Goal: Information Seeking & Learning: Learn about a topic

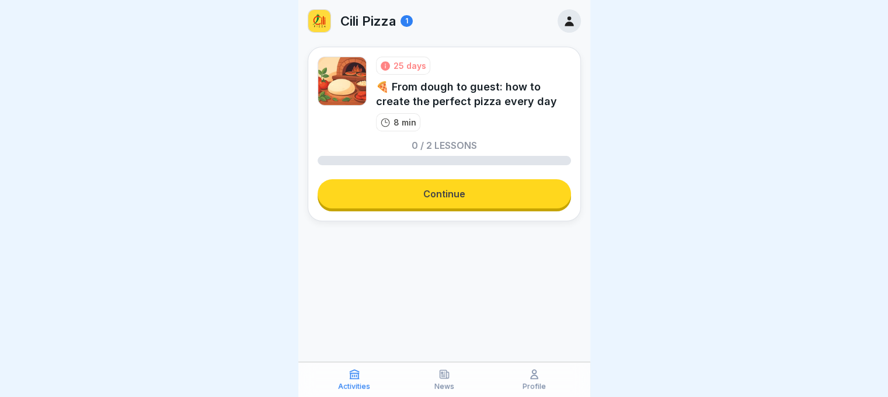
click at [422, 187] on link "Continue" at bounding box center [444, 193] width 253 height 29
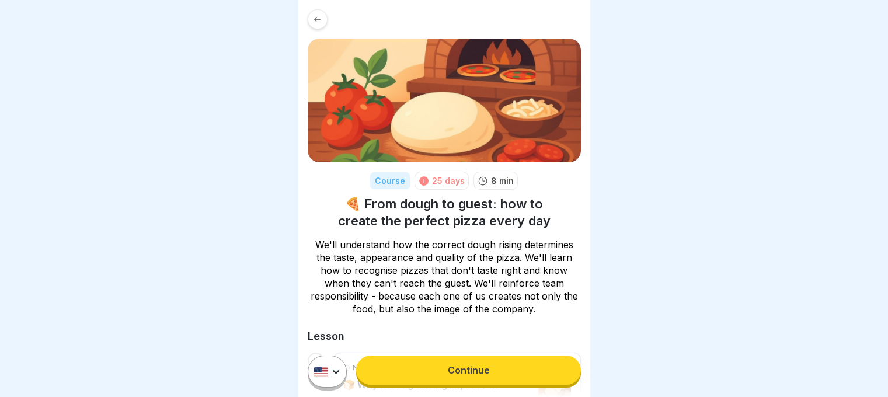
click at [455, 378] on link "Continue" at bounding box center [468, 370] width 224 height 29
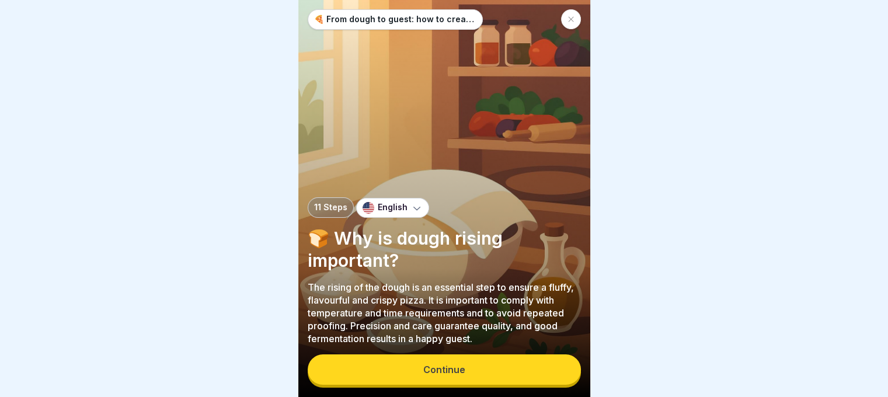
click at [458, 363] on div "Continue" at bounding box center [444, 370] width 273 height 33
click at [461, 375] on div "Continue" at bounding box center [444, 369] width 42 height 11
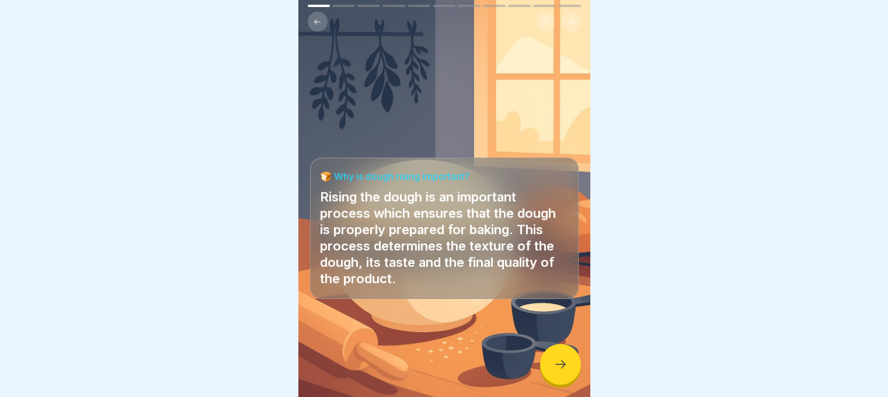
scroll to position [9, 0]
click at [570, 369] on div at bounding box center [560, 364] width 41 height 41
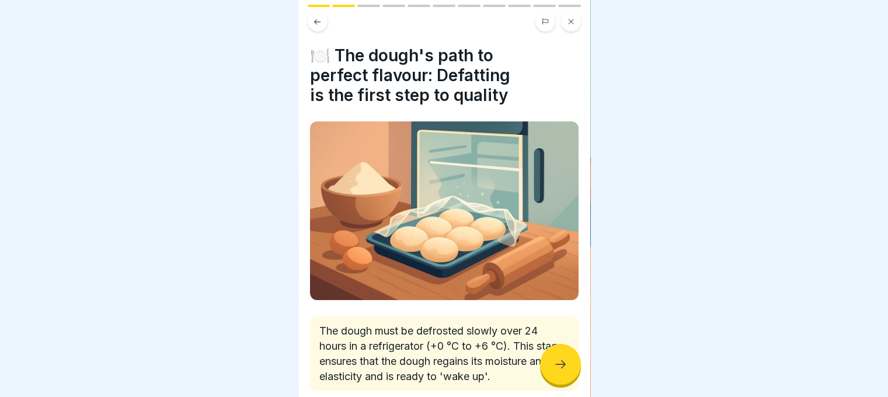
click at [564, 368] on icon at bounding box center [561, 364] width 14 height 14
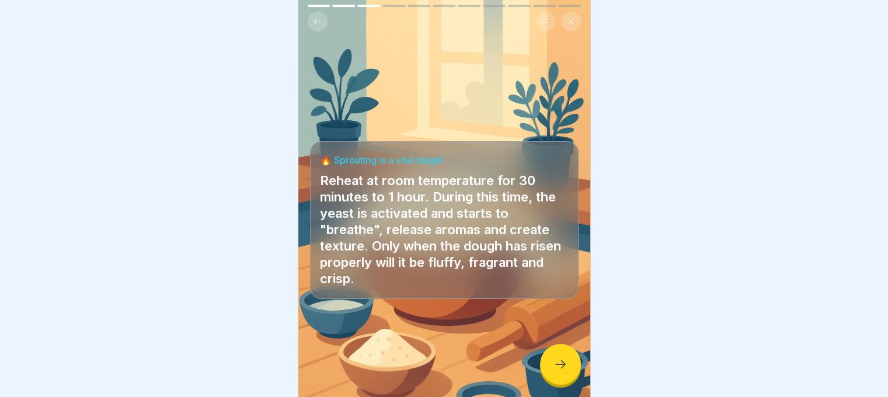
click at [562, 366] on icon at bounding box center [561, 364] width 14 height 14
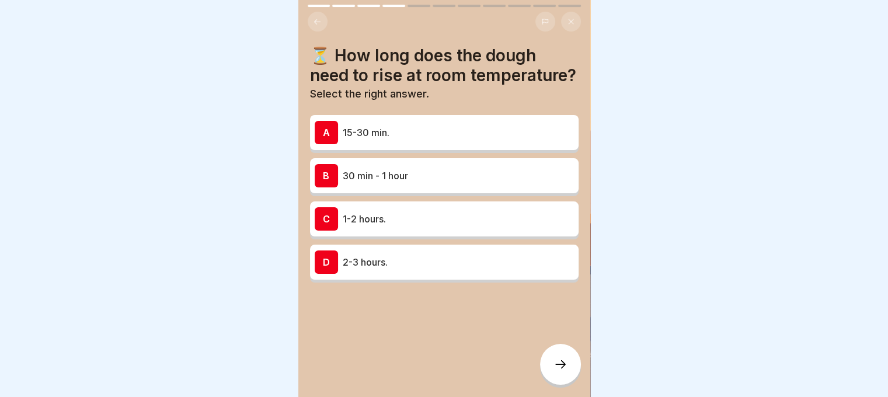
click at [402, 183] on p "30 min - 1 hour" at bounding box center [458, 176] width 231 height 14
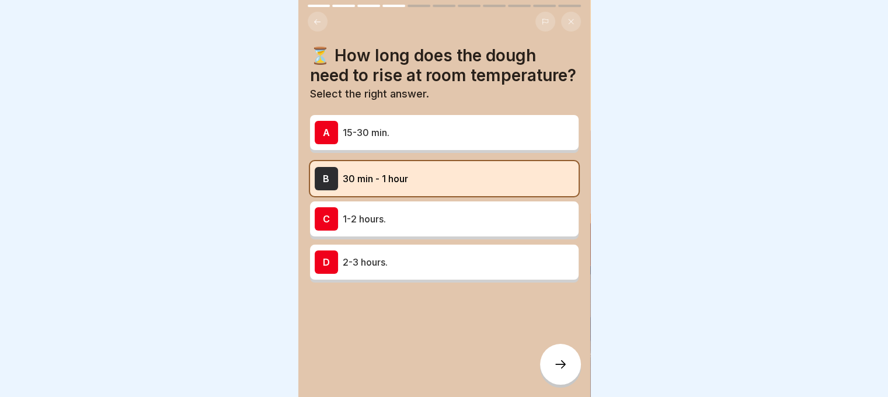
click at [562, 362] on icon at bounding box center [561, 364] width 14 height 14
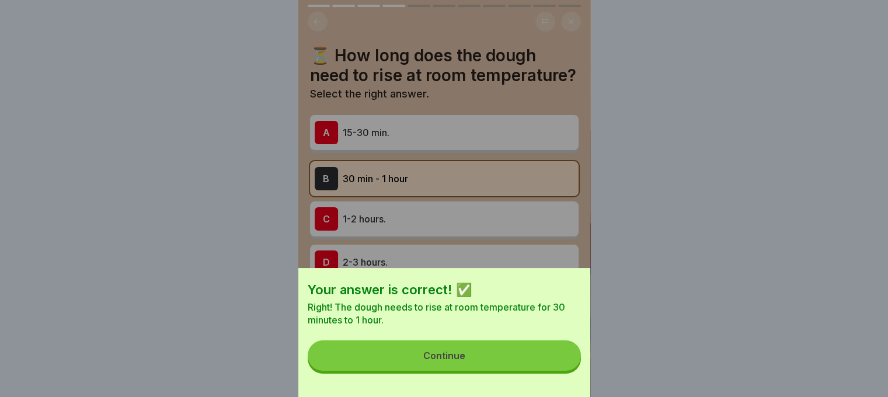
click at [557, 356] on button "Continue" at bounding box center [444, 355] width 273 height 30
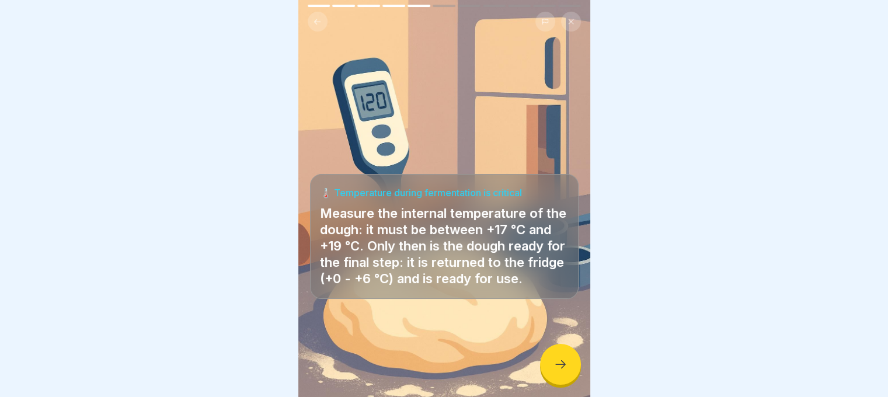
click at [575, 366] on div at bounding box center [560, 364] width 41 height 41
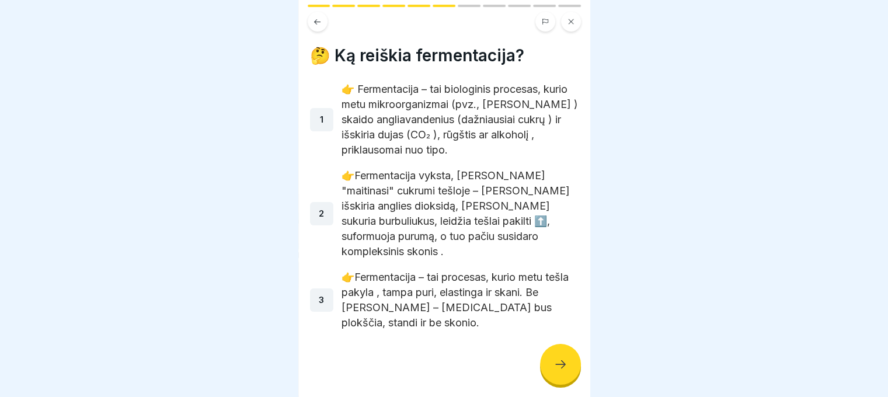
click at [548, 369] on div at bounding box center [560, 364] width 41 height 41
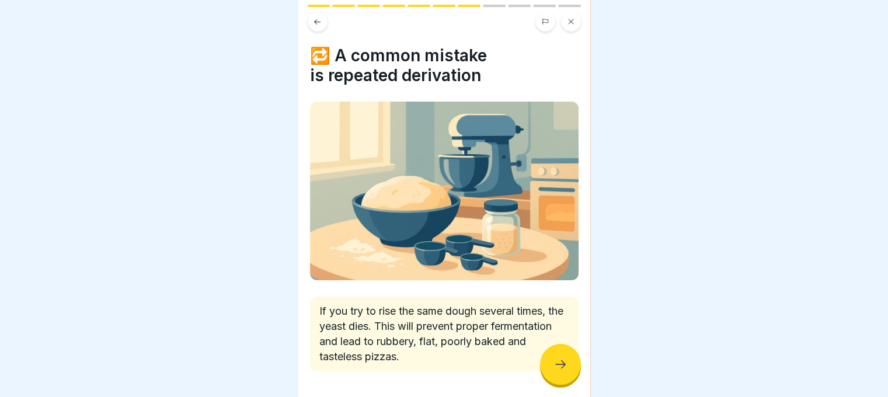
click at [554, 359] on icon at bounding box center [561, 364] width 14 height 14
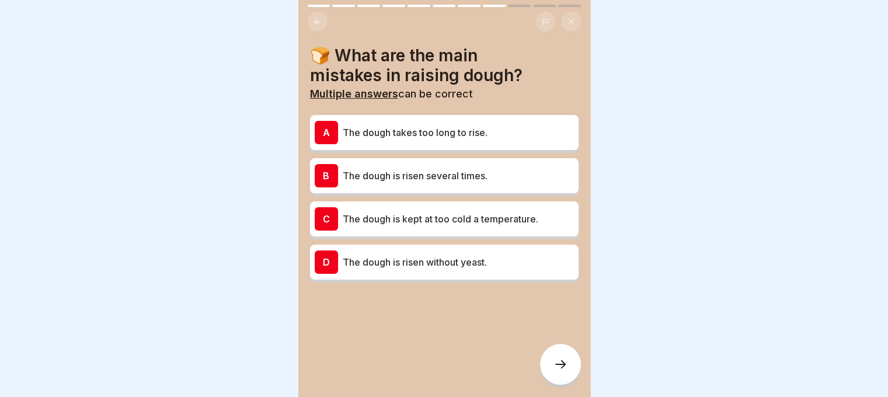
click at [554, 359] on div at bounding box center [560, 364] width 41 height 41
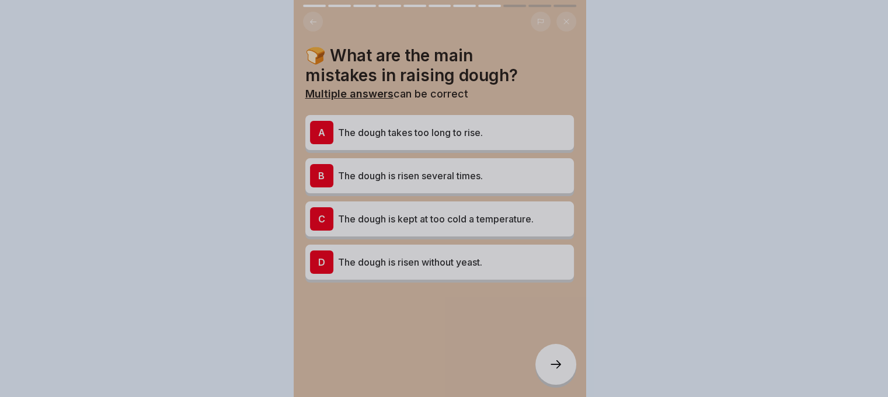
scroll to position [0, 0]
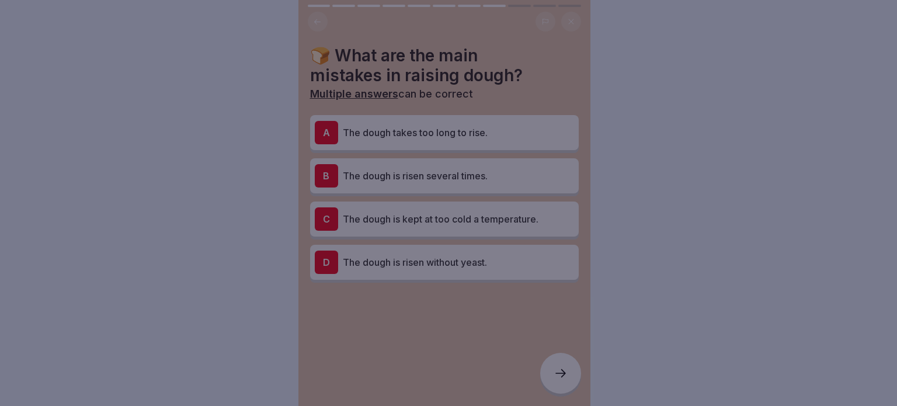
click at [552, 358] on div at bounding box center [448, 203] width 897 height 406
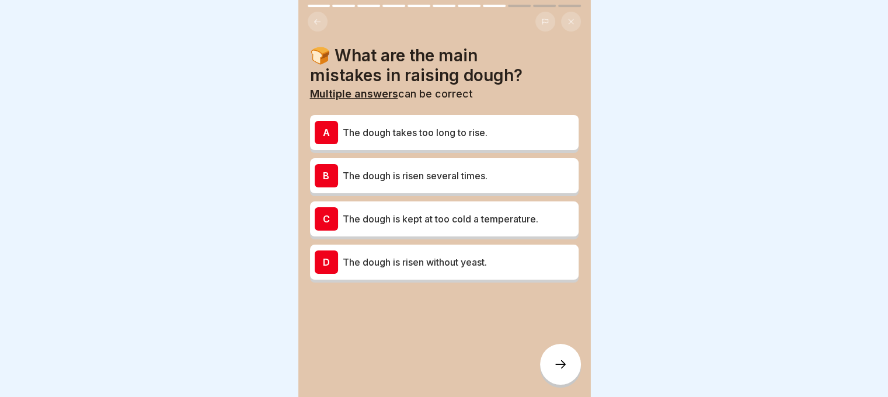
click at [455, 178] on p "The dough is risen several times." at bounding box center [458, 176] width 231 height 14
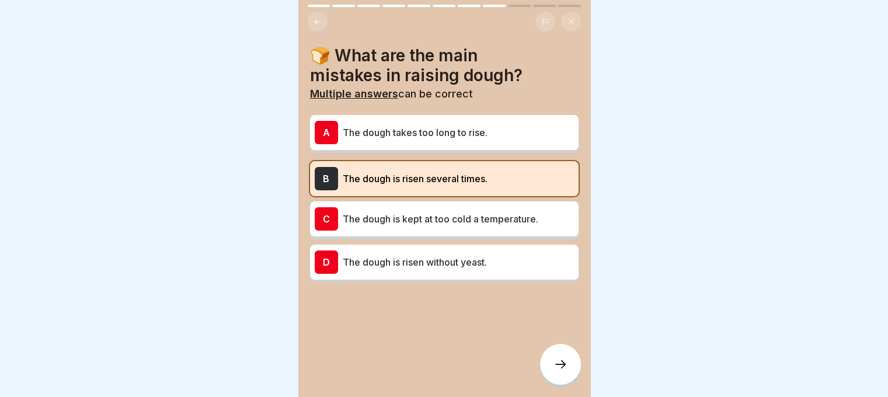
click at [559, 371] on icon at bounding box center [561, 364] width 14 height 14
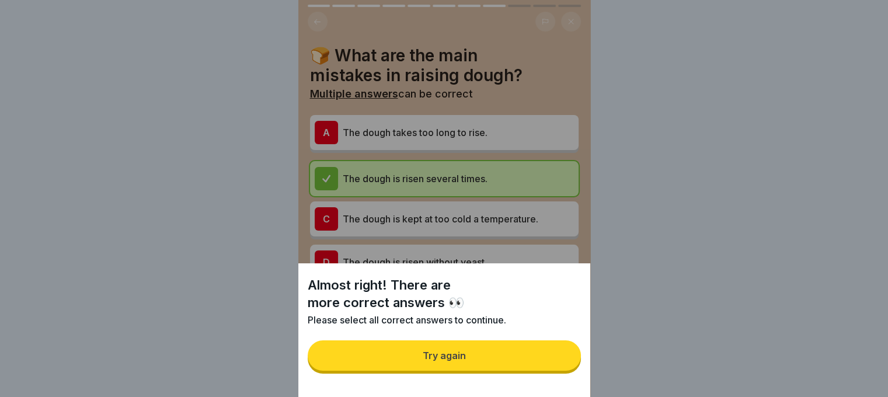
click at [554, 370] on button "Try again" at bounding box center [444, 355] width 273 height 30
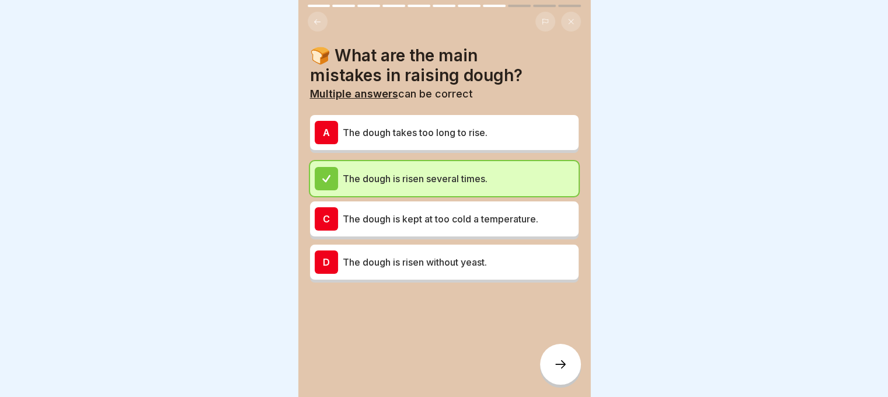
click at [486, 131] on p "The dough takes too long to rise." at bounding box center [458, 133] width 231 height 14
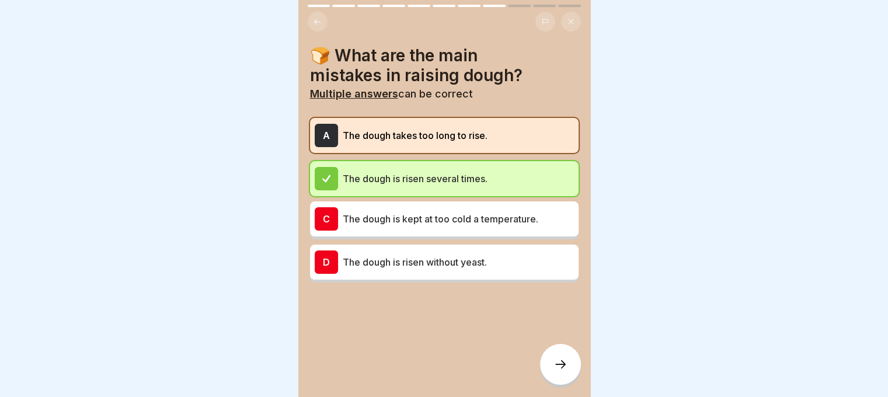
click at [549, 366] on div at bounding box center [560, 364] width 41 height 41
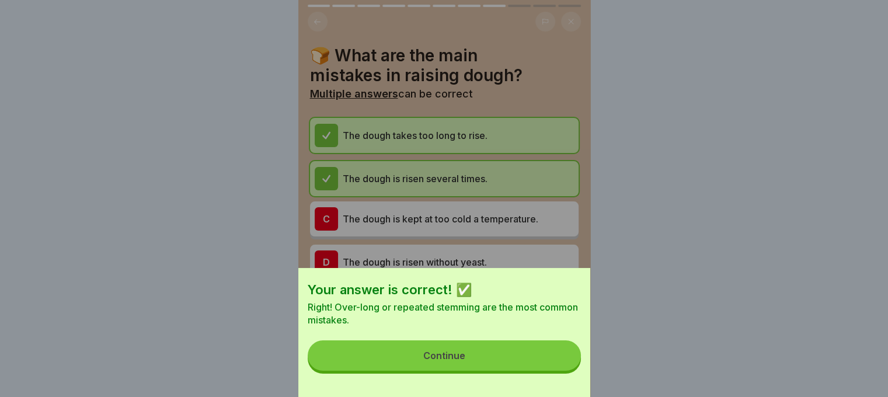
click at [549, 366] on button "Continue" at bounding box center [444, 355] width 273 height 30
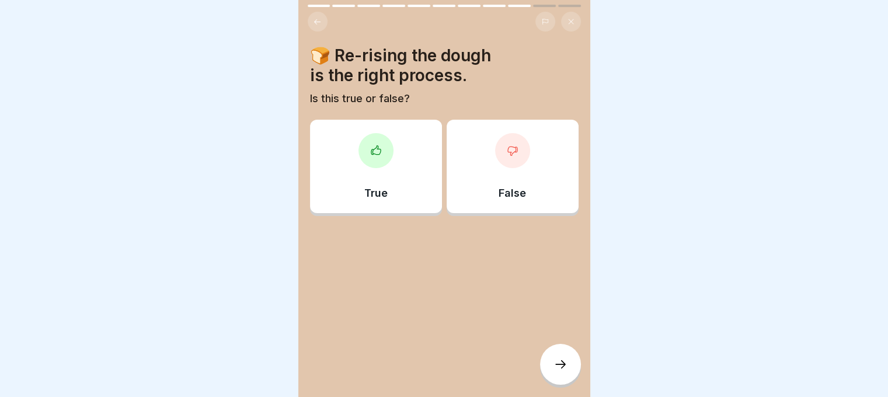
click at [490, 135] on div "False" at bounding box center [513, 166] width 132 height 93
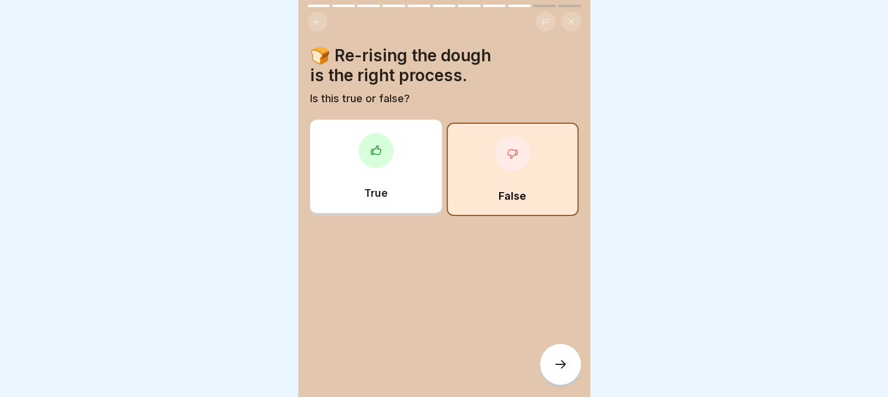
click at [555, 366] on div at bounding box center [560, 364] width 41 height 41
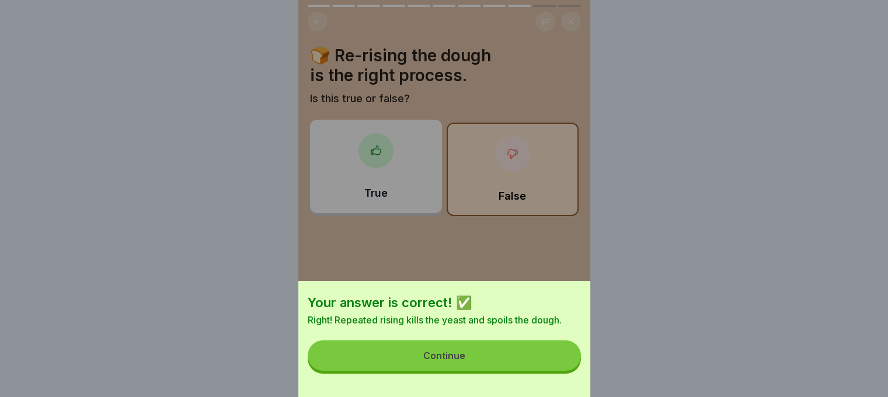
click at [539, 354] on button "Continue" at bounding box center [444, 355] width 273 height 30
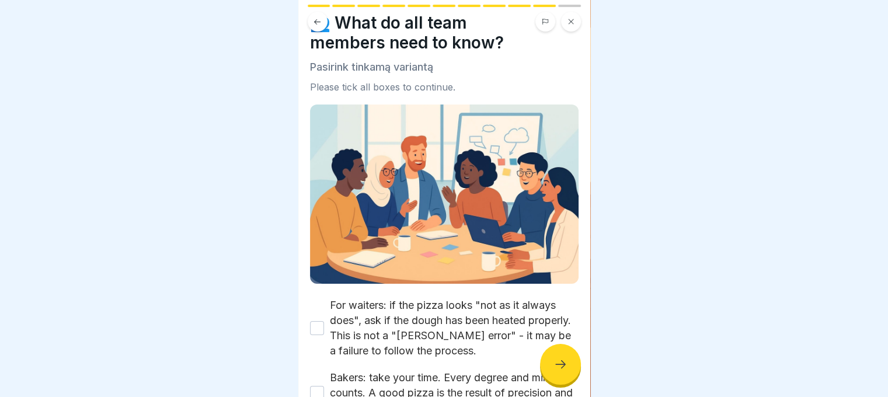
scroll to position [115, 0]
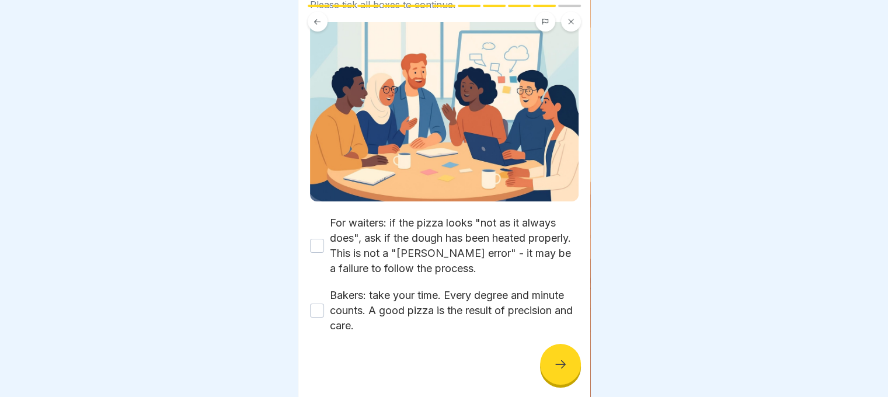
click at [315, 248] on div "For waiters: if the pizza looks "not as it always does", ask if the dough has b…" at bounding box center [444, 245] width 269 height 61
click at [316, 239] on button "For waiters: if the pizza looks "not as it always does", ask if the dough has b…" at bounding box center [317, 246] width 14 height 14
drag, startPoint x: 314, startPoint y: 301, endPoint x: 377, endPoint y: 342, distance: 75.1
click at [314, 304] on button "Bakers: take your time. Every degree and minute counts. A good pizza is the res…" at bounding box center [317, 311] width 14 height 14
click at [570, 381] on div at bounding box center [560, 364] width 41 height 41
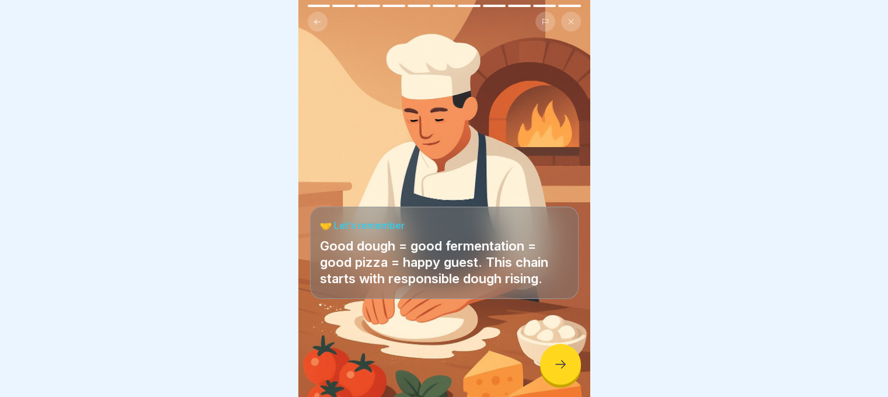
click at [567, 371] on icon at bounding box center [561, 364] width 14 height 14
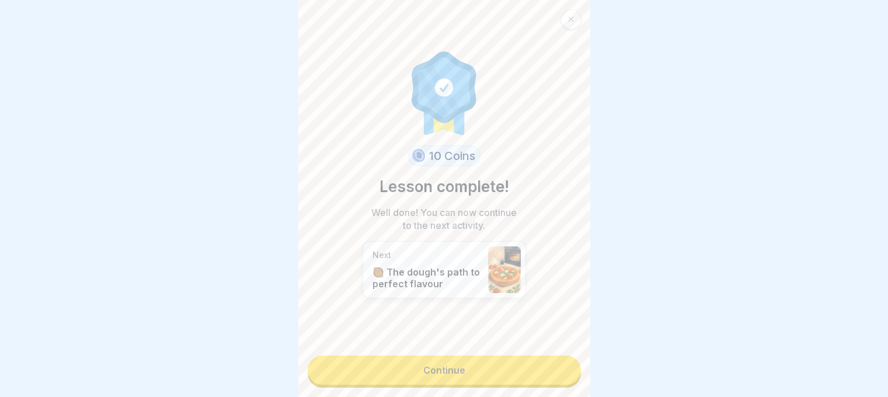
click at [566, 371] on link "Continue" at bounding box center [444, 370] width 273 height 29
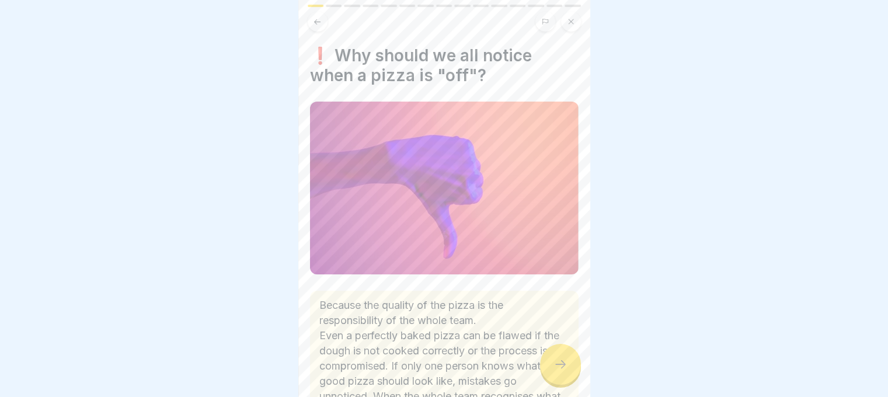
scroll to position [124, 0]
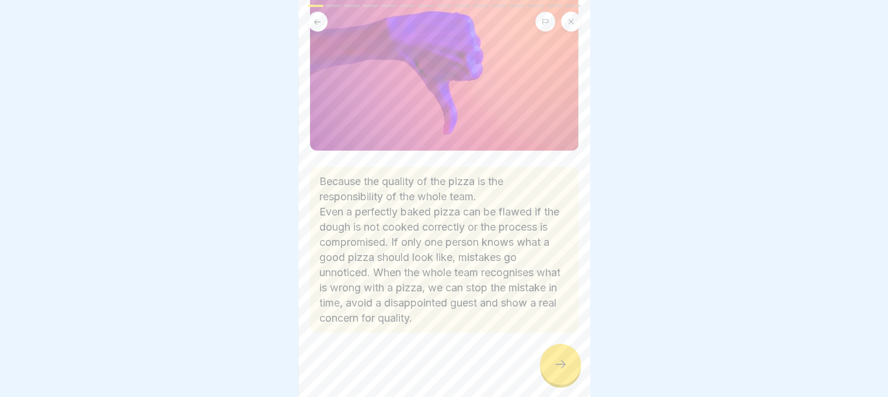
click at [556, 384] on div at bounding box center [560, 364] width 41 height 41
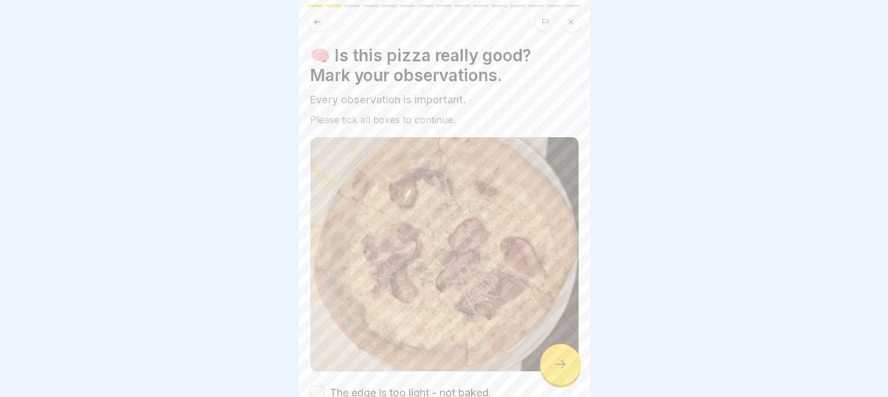
click at [554, 382] on div at bounding box center [560, 364] width 41 height 41
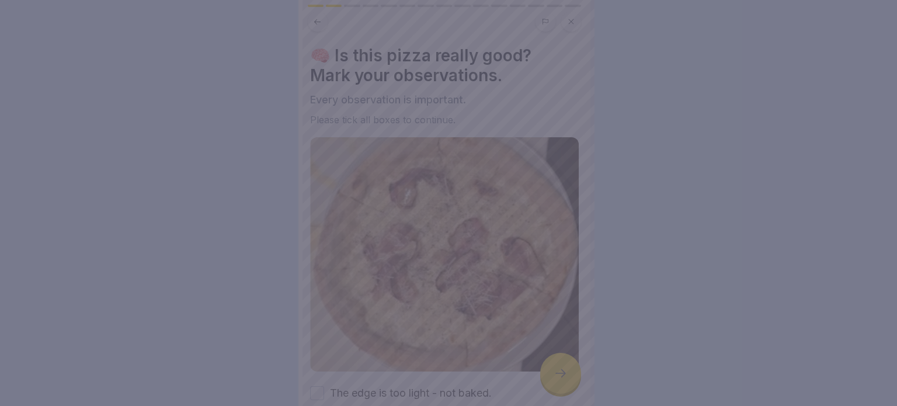
click at [554, 382] on div at bounding box center [448, 203] width 897 height 406
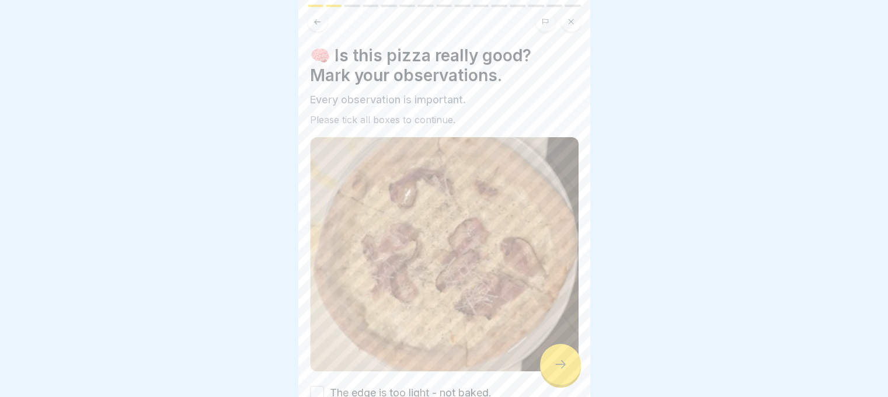
scroll to position [107, 0]
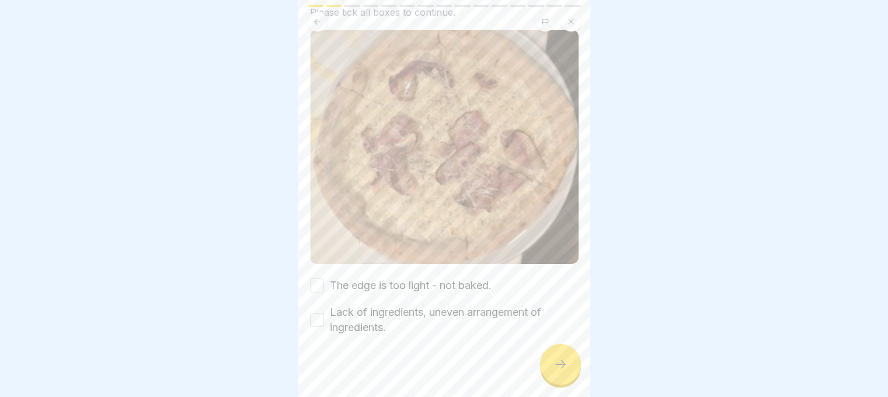
click at [317, 281] on button "The edge is too light - not baked." at bounding box center [317, 286] width 14 height 14
click at [312, 313] on button "Lack of ingredients, uneven arrangement of ingredients." at bounding box center [317, 320] width 14 height 14
click at [565, 371] on icon at bounding box center [561, 364] width 14 height 14
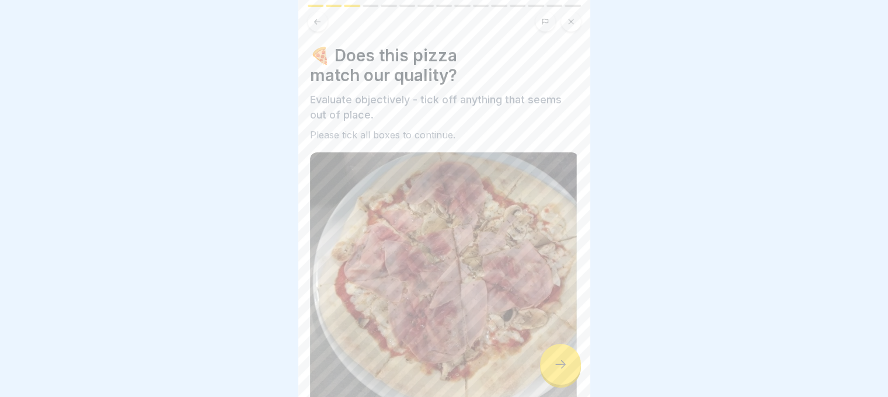
click at [565, 371] on icon at bounding box center [561, 364] width 14 height 14
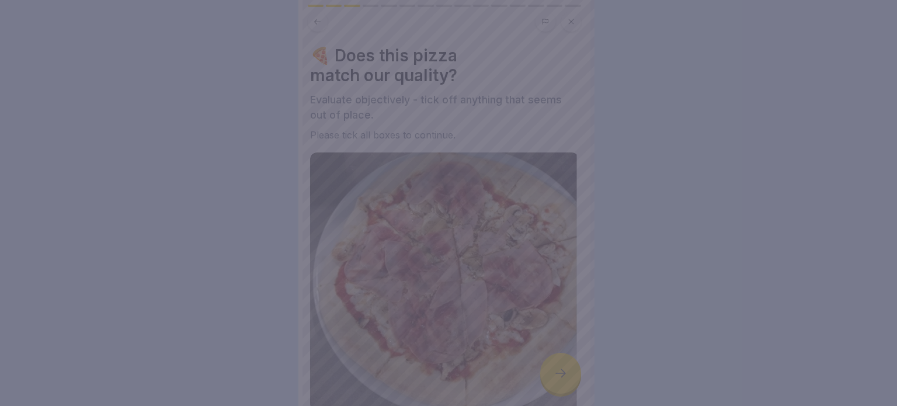
click at [563, 373] on div at bounding box center [448, 203] width 897 height 406
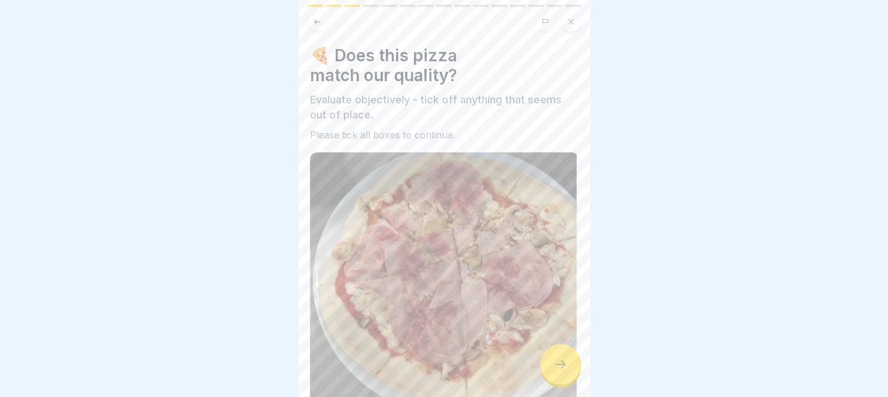
scroll to position [131, 0]
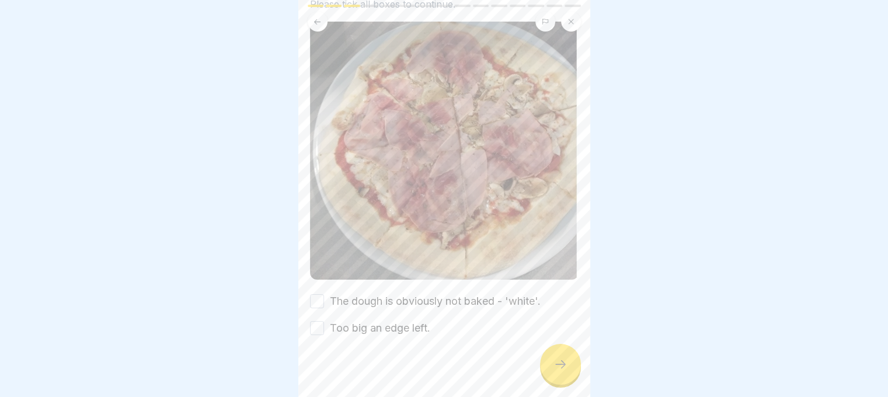
click at [321, 294] on button "The dough is obviously not baked - 'white'." at bounding box center [317, 301] width 14 height 14
click at [317, 322] on button "Too big an edge left." at bounding box center [317, 328] width 14 height 14
click at [569, 378] on div at bounding box center [560, 364] width 41 height 41
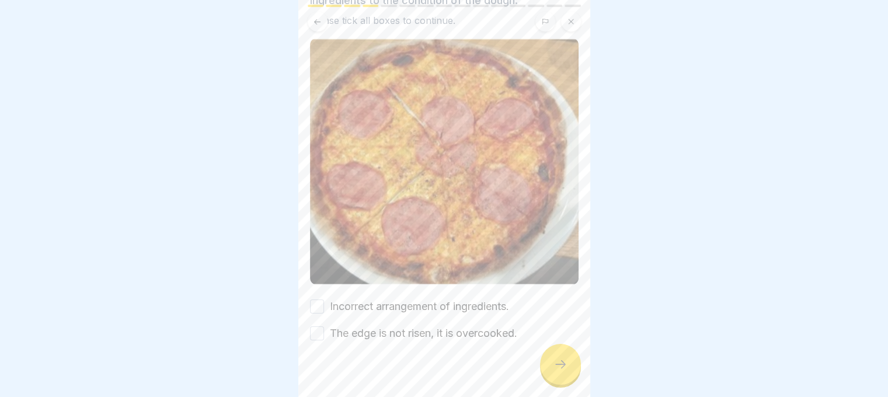
scroll to position [120, 0]
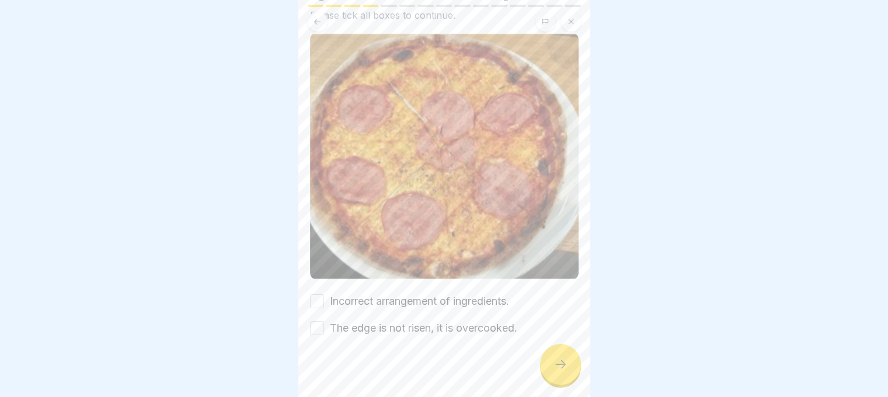
drag, startPoint x: 311, startPoint y: 287, endPoint x: 317, endPoint y: 329, distance: 42.5
click at [311, 294] on button "Incorrect arrangement of ingredients." at bounding box center [317, 301] width 14 height 14
click at [318, 336] on div at bounding box center [444, 371] width 269 height 70
click at [322, 321] on button "The edge is not risen, it is overcooked." at bounding box center [317, 328] width 14 height 14
click at [549, 376] on div at bounding box center [560, 364] width 41 height 41
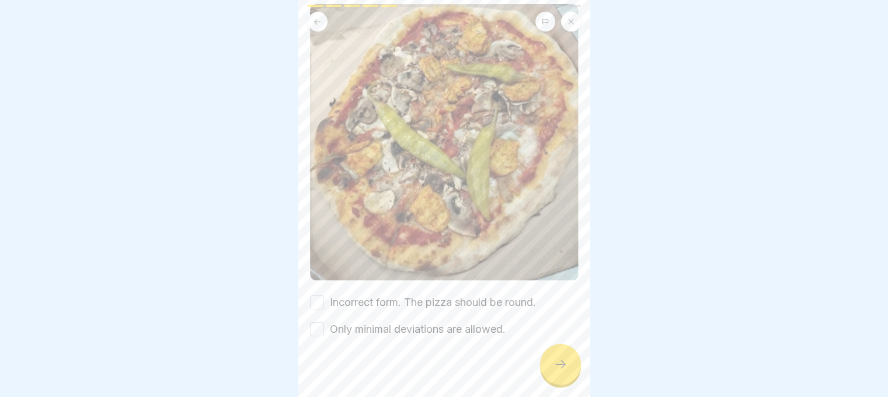
scroll to position [164, 0]
drag, startPoint x: 316, startPoint y: 291, endPoint x: 319, endPoint y: 315, distance: 24.2
click at [315, 295] on button "Incorrect form. The pizza should be round." at bounding box center [317, 302] width 14 height 14
click at [318, 322] on button "Only minimal deviations are allowed." at bounding box center [317, 329] width 14 height 14
click at [570, 374] on div at bounding box center [560, 364] width 41 height 41
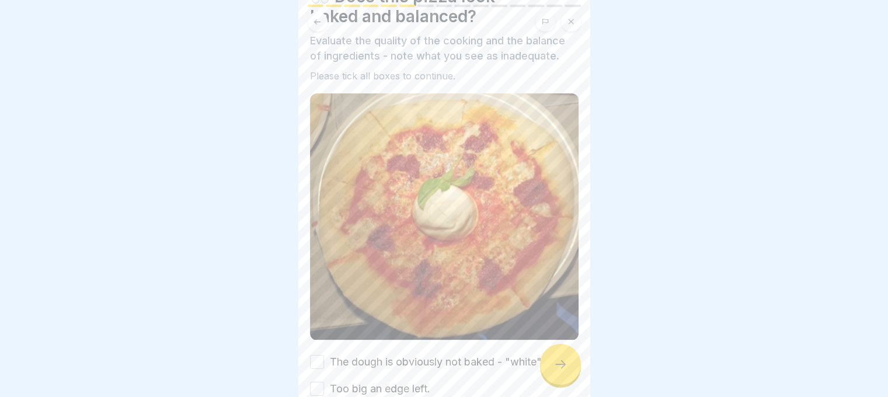
scroll to position [120, 0]
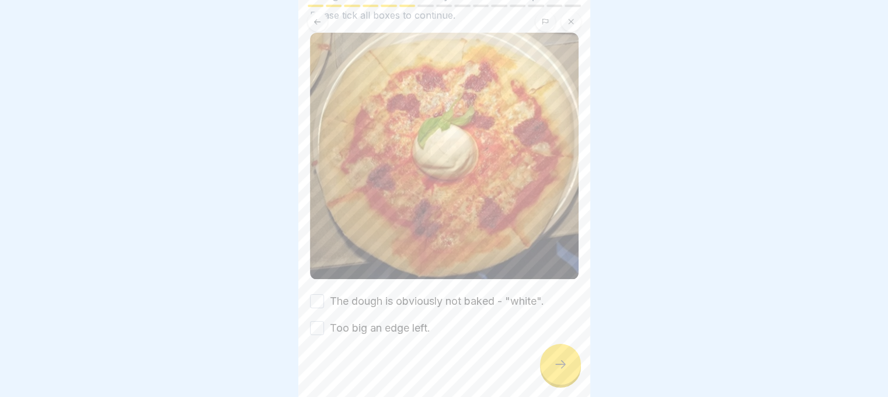
click at [313, 295] on button "The dough is obviously not baked - "white"." at bounding box center [317, 301] width 14 height 14
click at [313, 322] on button "Too big an edge left." at bounding box center [317, 328] width 14 height 14
drag, startPoint x: 568, startPoint y: 378, endPoint x: 600, endPoint y: 372, distance: 32.1
click at [568, 376] on div at bounding box center [560, 364] width 41 height 41
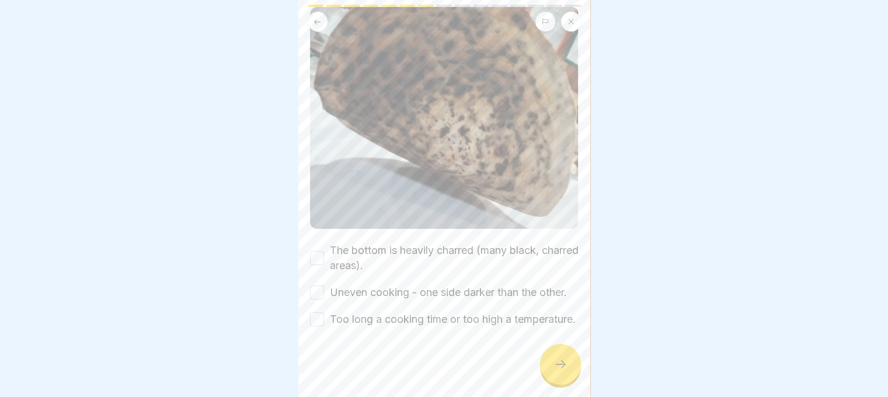
scroll to position [183, 0]
drag, startPoint x: 315, startPoint y: 233, endPoint x: 310, endPoint y: 261, distance: 28.5
click at [314, 251] on button "The bottom is heavily charred (many black, charred areas)." at bounding box center [317, 258] width 14 height 14
drag, startPoint x: 310, startPoint y: 267, endPoint x: 315, endPoint y: 279, distance: 12.3
click at [310, 286] on button "Uneven cooking - one side darker than the other." at bounding box center [317, 293] width 14 height 14
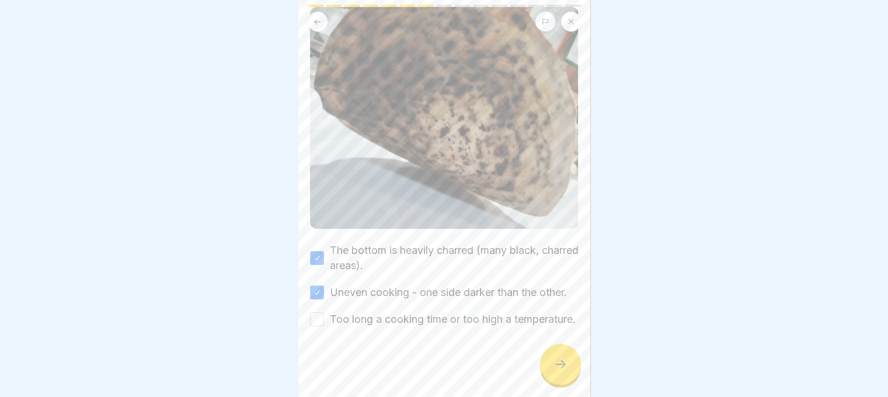
click at [318, 313] on button "Too long a cooking time or too high a temperature." at bounding box center [317, 319] width 14 height 14
click at [558, 385] on div at bounding box center [560, 364] width 41 height 41
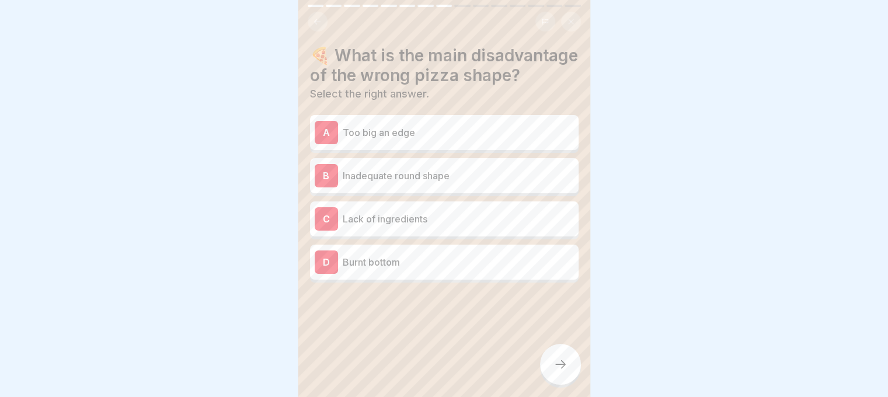
click at [384, 140] on p "Too big an edge" at bounding box center [458, 133] width 231 height 14
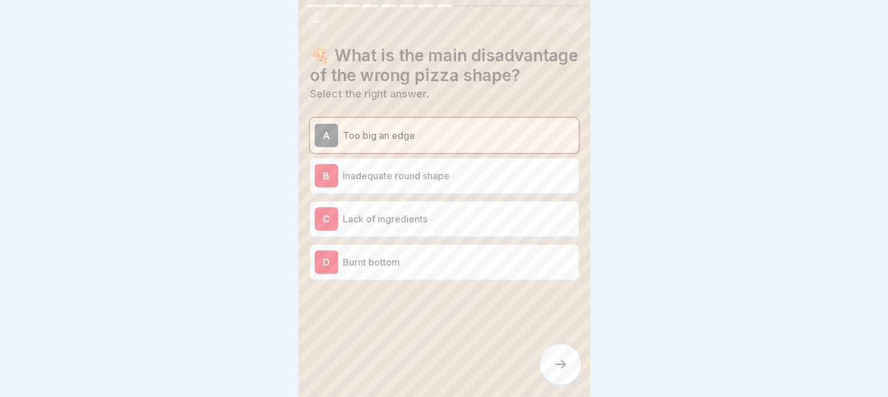
click at [547, 371] on div at bounding box center [560, 364] width 41 height 41
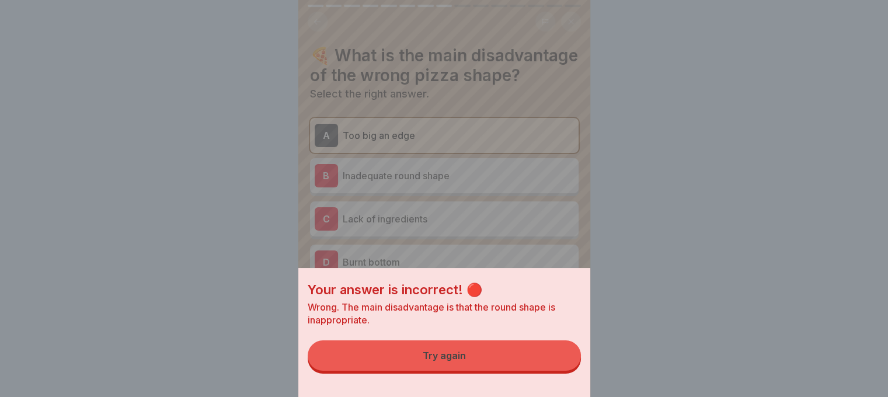
click at [528, 365] on button "Try again" at bounding box center [444, 355] width 273 height 30
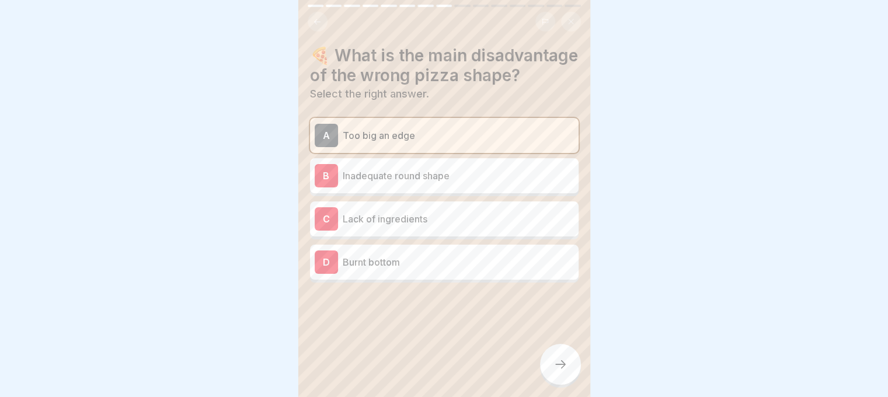
click at [402, 185] on div "B Inadequate round shape" at bounding box center [444, 175] width 259 height 23
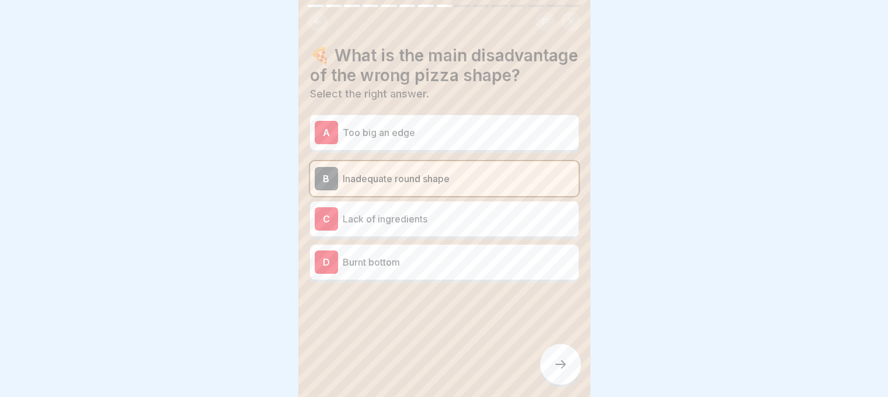
click at [563, 368] on icon at bounding box center [560, 364] width 11 height 8
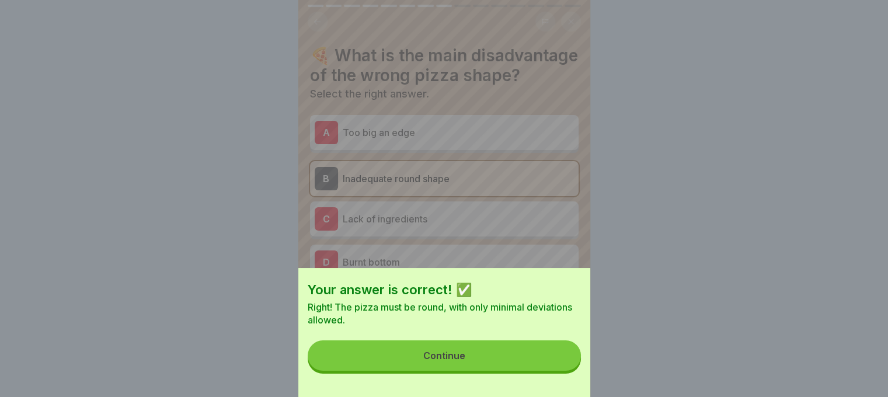
click at [562, 359] on button "Continue" at bounding box center [444, 355] width 273 height 30
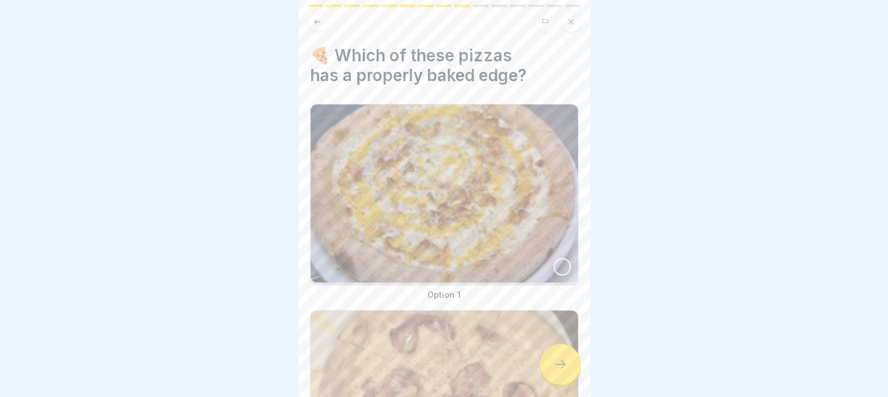
click at [554, 258] on div at bounding box center [563, 267] width 18 height 18
click at [554, 371] on icon at bounding box center [561, 364] width 14 height 14
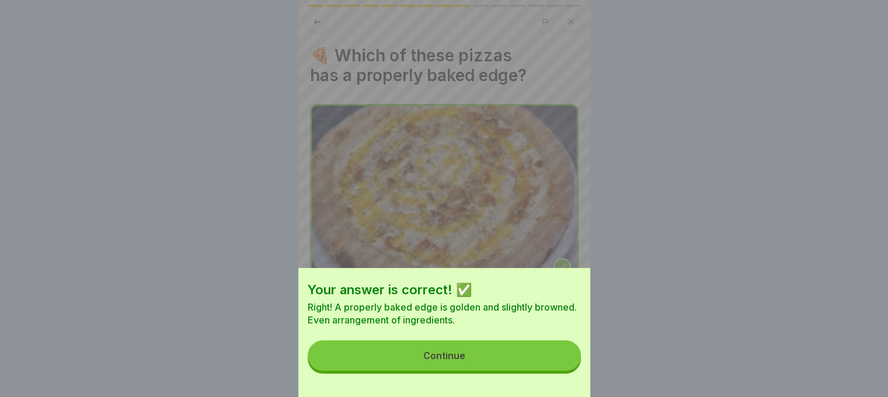
click at [554, 371] on button "Continue" at bounding box center [444, 355] width 273 height 30
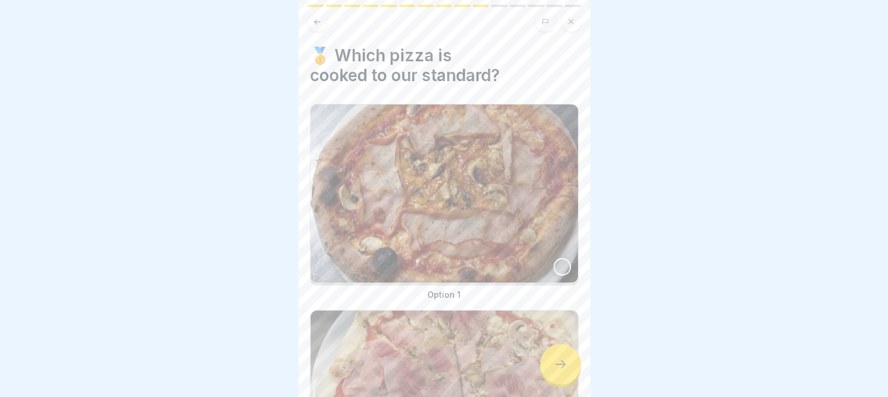
click at [554, 367] on div at bounding box center [560, 364] width 41 height 41
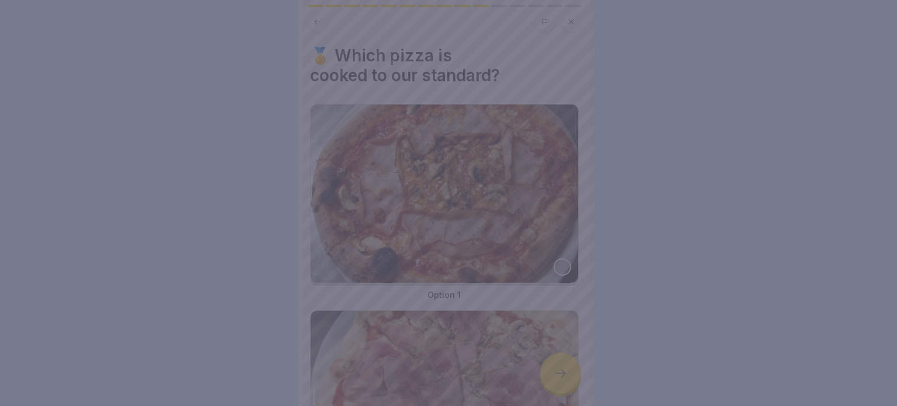
click at [554, 367] on div at bounding box center [448, 203] width 897 height 406
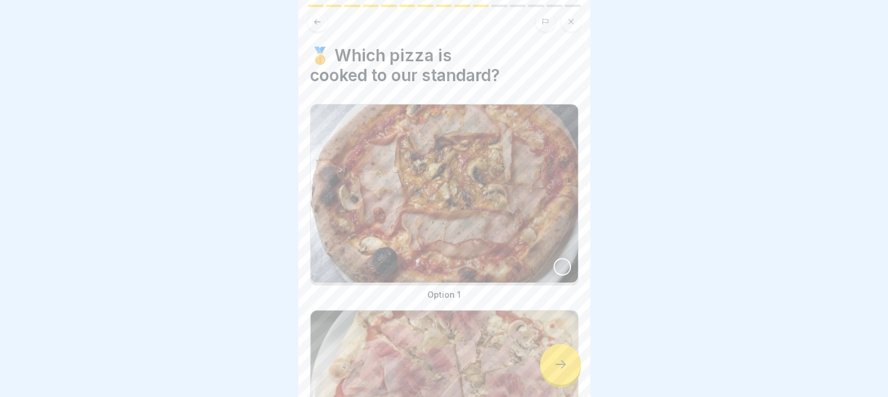
click at [556, 266] on div at bounding box center [563, 267] width 18 height 18
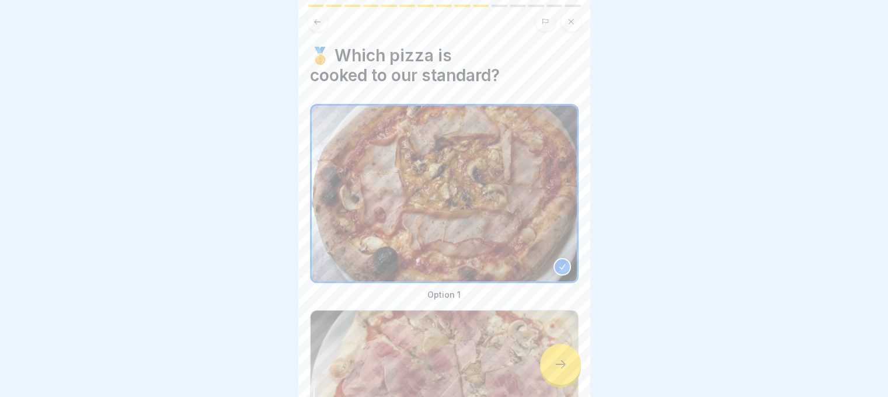
click at [558, 371] on icon at bounding box center [561, 364] width 14 height 14
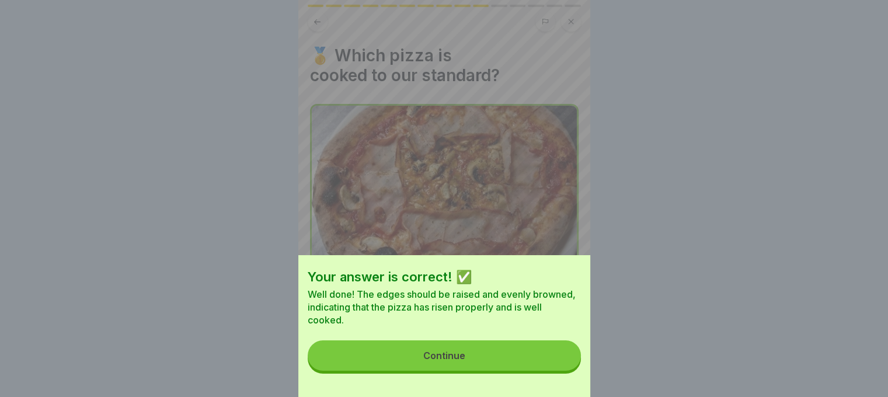
click at [558, 360] on button "Continue" at bounding box center [444, 355] width 273 height 30
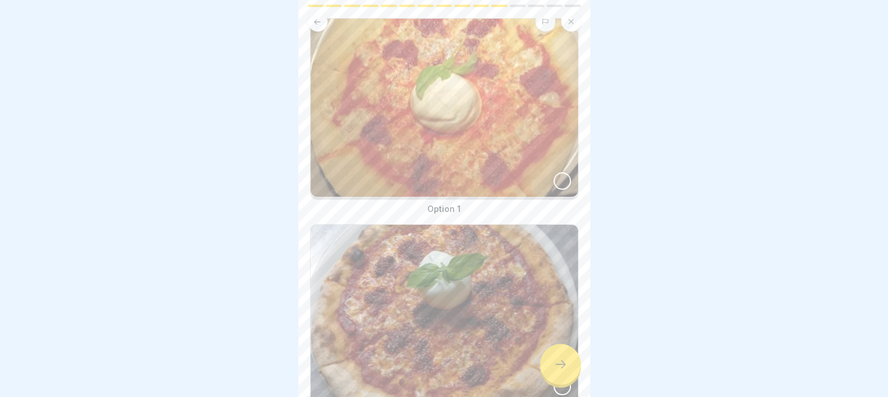
scroll to position [168, 0]
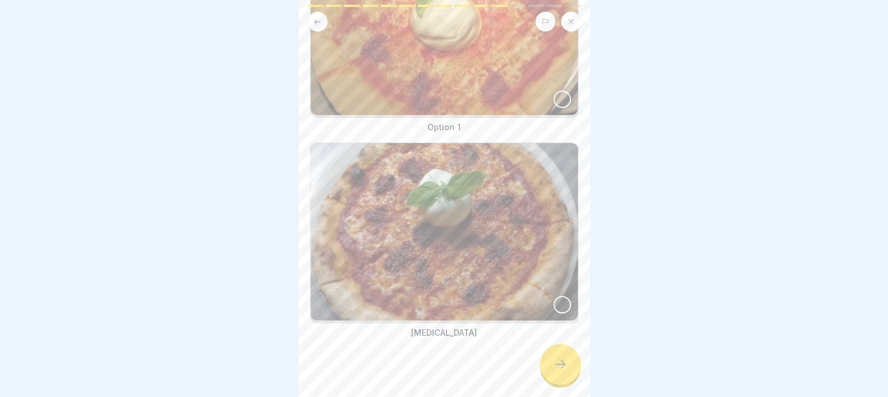
click at [554, 296] on div at bounding box center [563, 305] width 18 height 18
click at [564, 368] on icon at bounding box center [561, 364] width 14 height 14
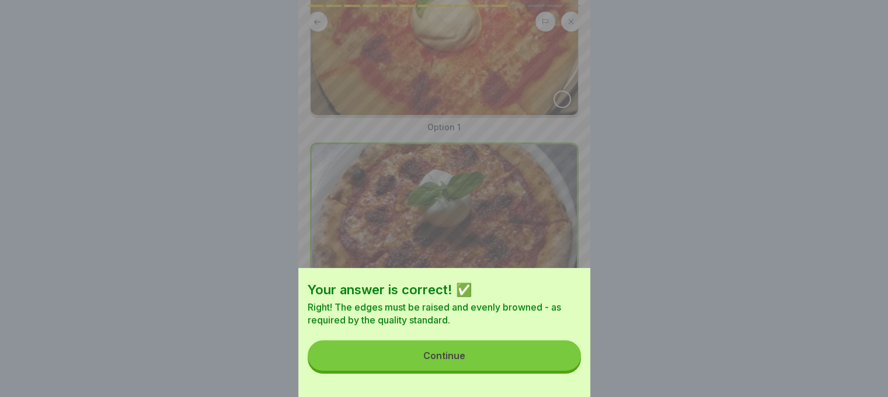
click at [564, 365] on button "Continue" at bounding box center [444, 355] width 273 height 30
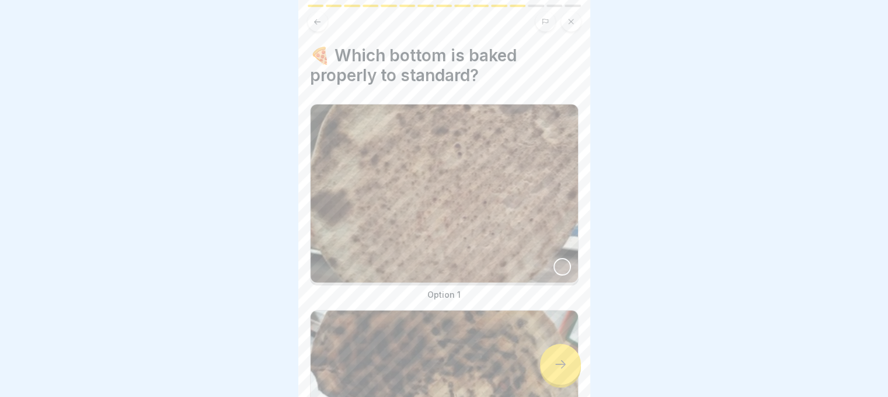
click at [555, 263] on div at bounding box center [563, 267] width 18 height 18
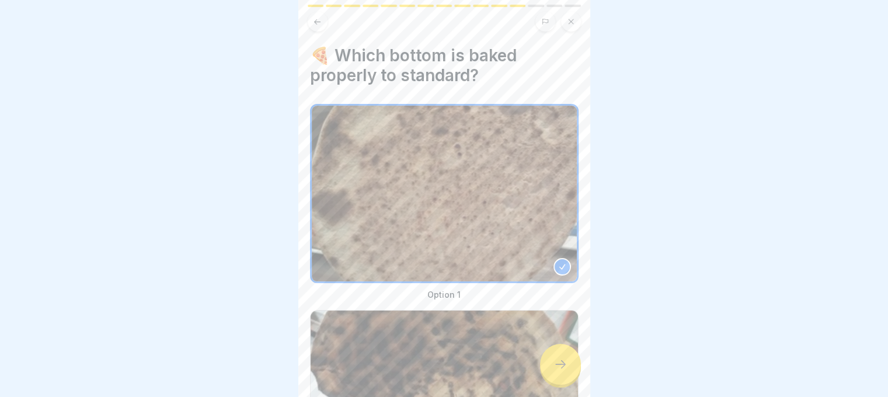
click at [571, 366] on div at bounding box center [560, 364] width 41 height 41
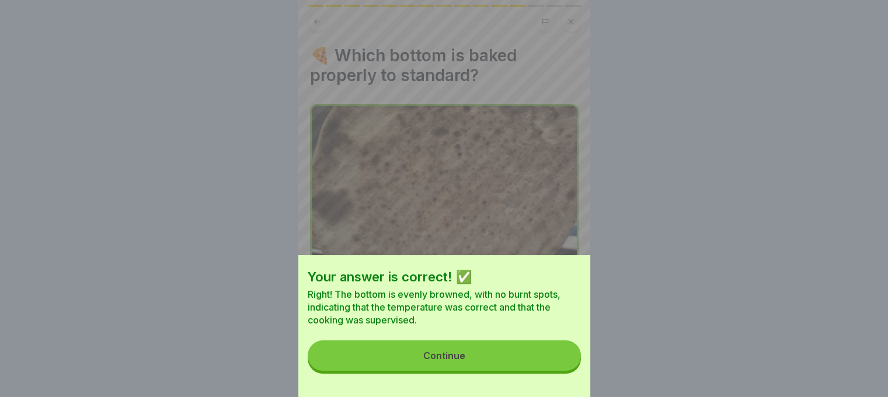
click at [541, 371] on button "Continue" at bounding box center [444, 355] width 273 height 30
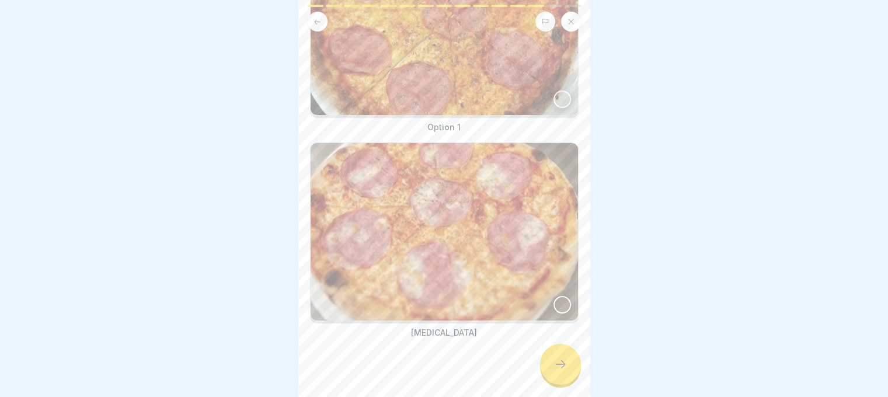
click at [554, 296] on div at bounding box center [563, 305] width 18 height 18
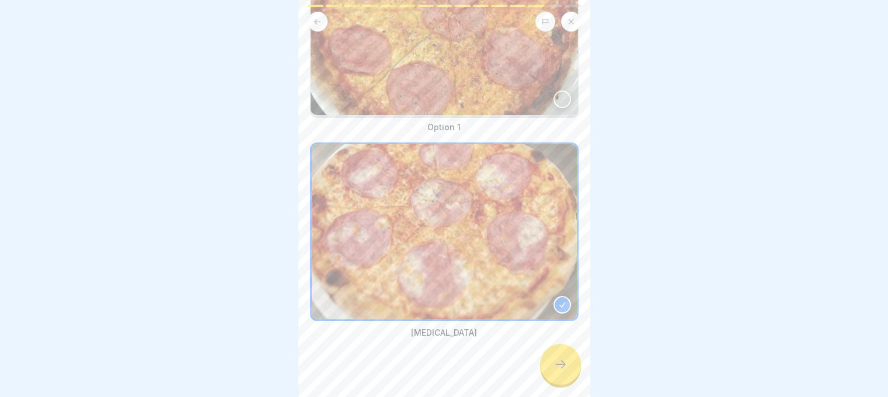
click at [568, 369] on div at bounding box center [560, 364] width 41 height 41
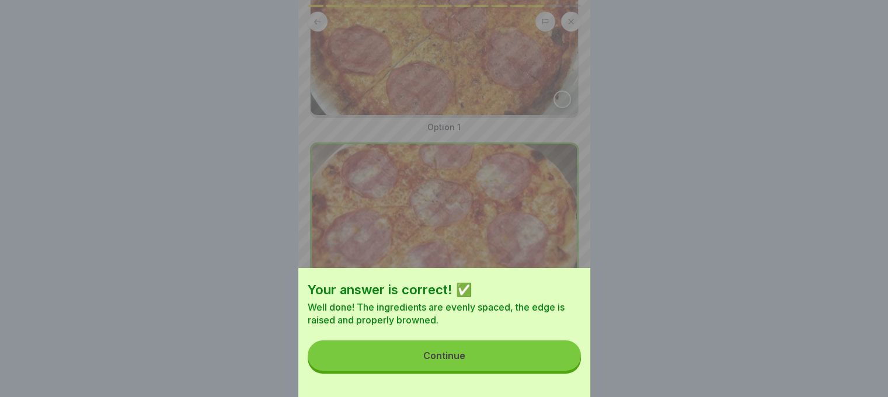
click at [562, 357] on button "Continue" at bounding box center [444, 355] width 273 height 30
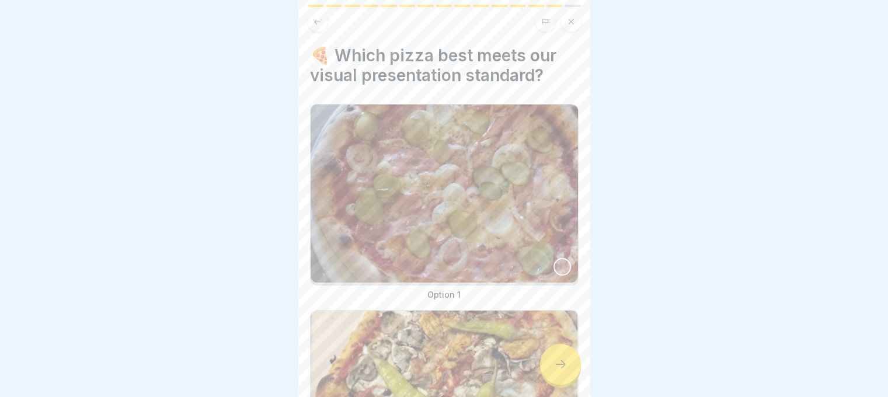
scroll to position [58, 0]
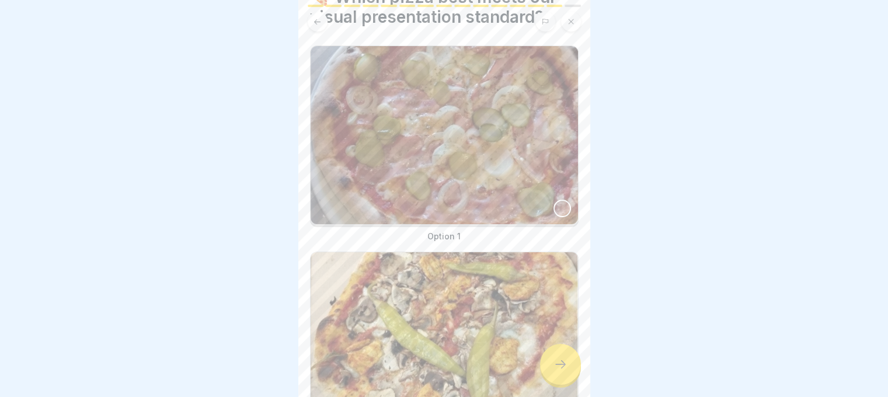
click at [554, 203] on div at bounding box center [563, 209] width 18 height 18
click at [562, 364] on div at bounding box center [560, 364] width 41 height 41
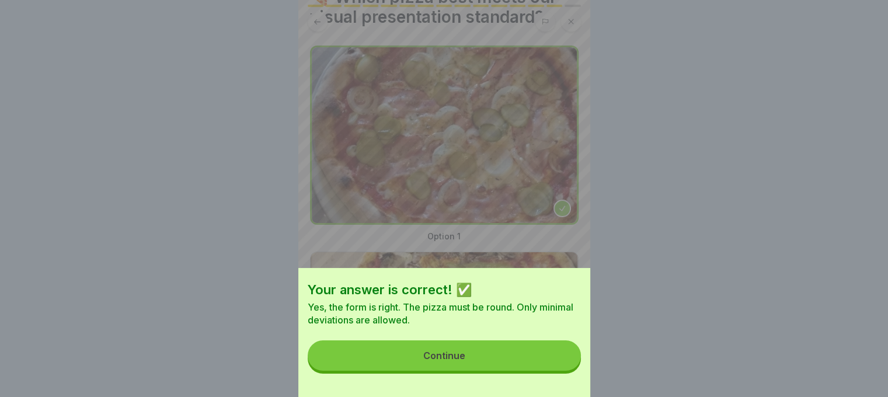
click at [559, 366] on button "Continue" at bounding box center [444, 355] width 273 height 30
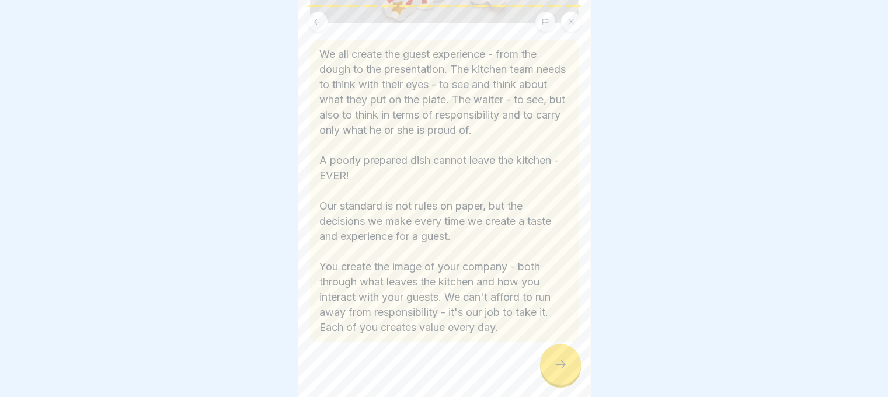
scroll to position [287, 0]
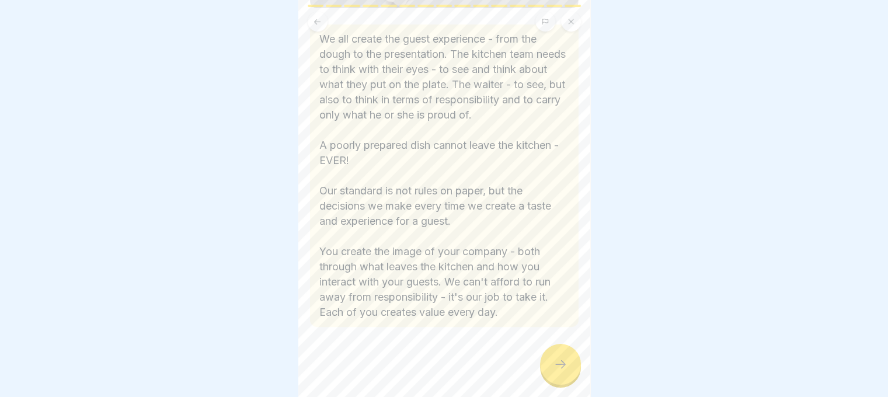
click at [561, 362] on div at bounding box center [560, 364] width 41 height 41
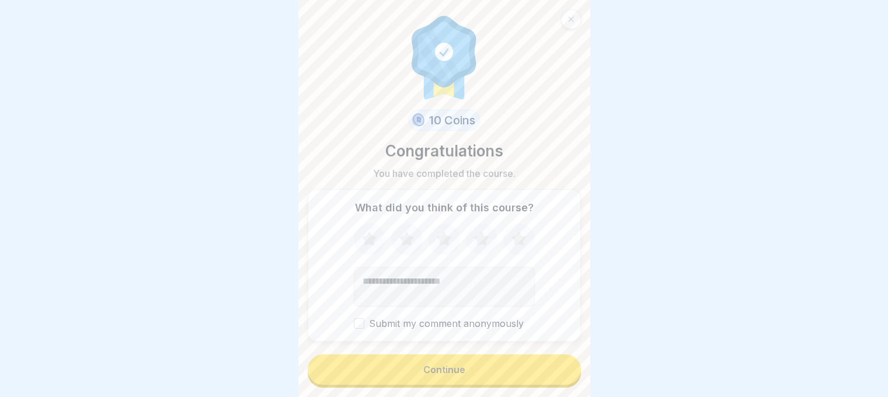
click at [493, 385] on button "Continue" at bounding box center [444, 369] width 273 height 30
